Goal: Check status: Check status

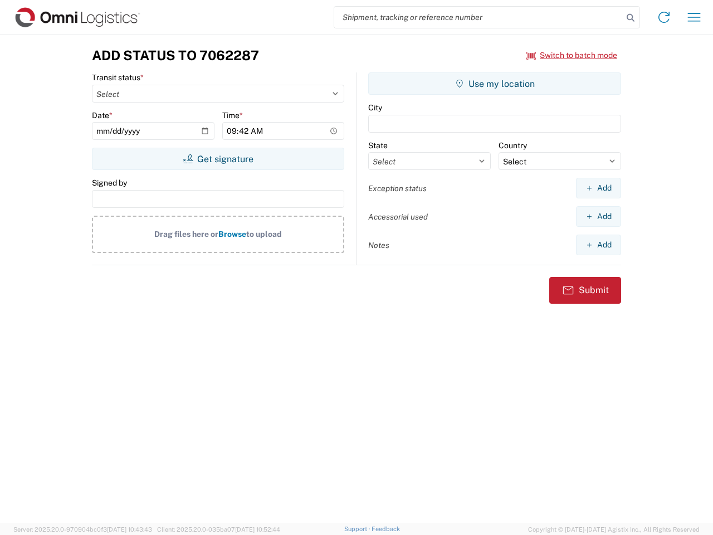
click at [479, 17] on input "search" at bounding box center [478, 17] width 289 height 21
click at [631, 18] on icon at bounding box center [631, 18] width 16 height 16
click at [664, 17] on icon at bounding box center [664, 17] width 18 height 18
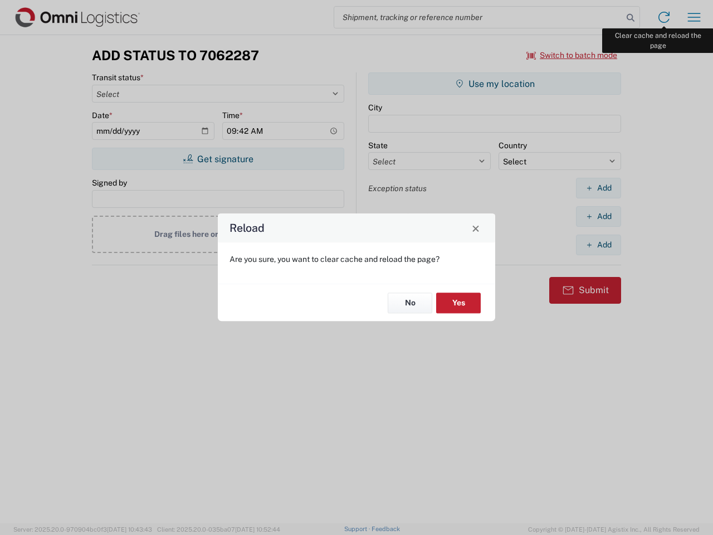
click at [694, 17] on div "Reload Are you sure, you want to clear cache and reload the page? No Yes" at bounding box center [356, 267] width 713 height 535
click at [572, 55] on div "Reload Are you sure, you want to clear cache and reload the page? No Yes" at bounding box center [356, 267] width 713 height 535
click at [218, 159] on div "Reload Are you sure, you want to clear cache and reload the page? No Yes" at bounding box center [356, 267] width 713 height 535
click at [495, 84] on div "Reload Are you sure, you want to clear cache and reload the page? No Yes" at bounding box center [356, 267] width 713 height 535
click at [598, 188] on div "Reload Are you sure, you want to clear cache and reload the page? No Yes" at bounding box center [356, 267] width 713 height 535
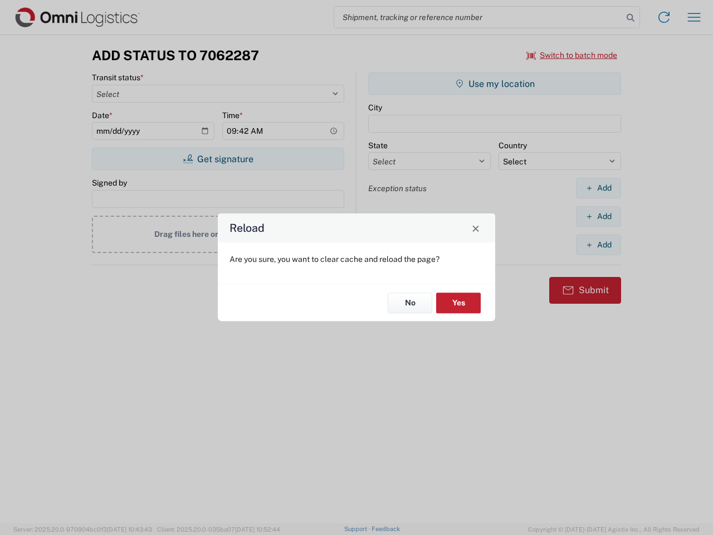
click at [598, 216] on div "Reload Are you sure, you want to clear cache and reload the page? No Yes" at bounding box center [356, 267] width 713 height 535
click at [598, 245] on div "Reload Are you sure, you want to clear cache and reload the page? No Yes" at bounding box center [356, 267] width 713 height 535
